Goal: Information Seeking & Learning: Learn about a topic

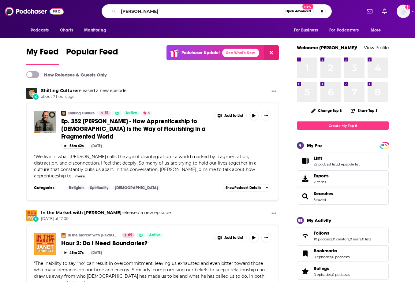
drag, startPoint x: 176, startPoint y: 9, endPoint x: 118, endPoint y: 8, distance: 57.8
click at [118, 8] on div "[PERSON_NAME] Open Advanced New" at bounding box center [217, 11] width 230 height 14
type input "typology"
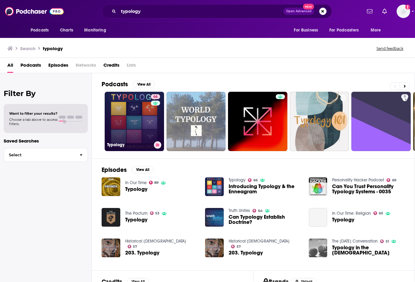
click at [141, 115] on link "66 Typology" at bounding box center [134, 121] width 59 height 59
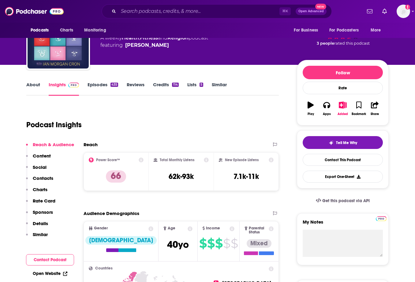
scroll to position [26, 0]
